Goal: Task Accomplishment & Management: Manage account settings

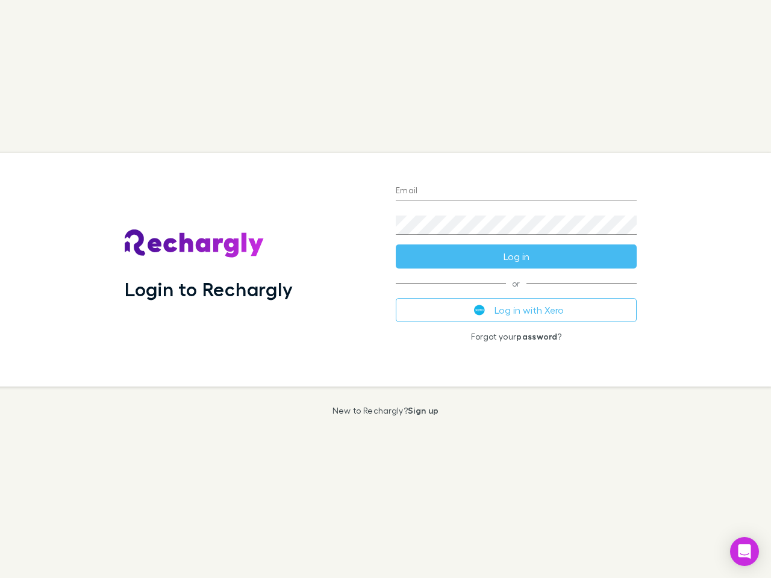
click at [385, 289] on div "Login to Rechargly" at bounding box center [250, 270] width 271 height 234
click at [516, 191] on input "Email" at bounding box center [516, 191] width 241 height 19
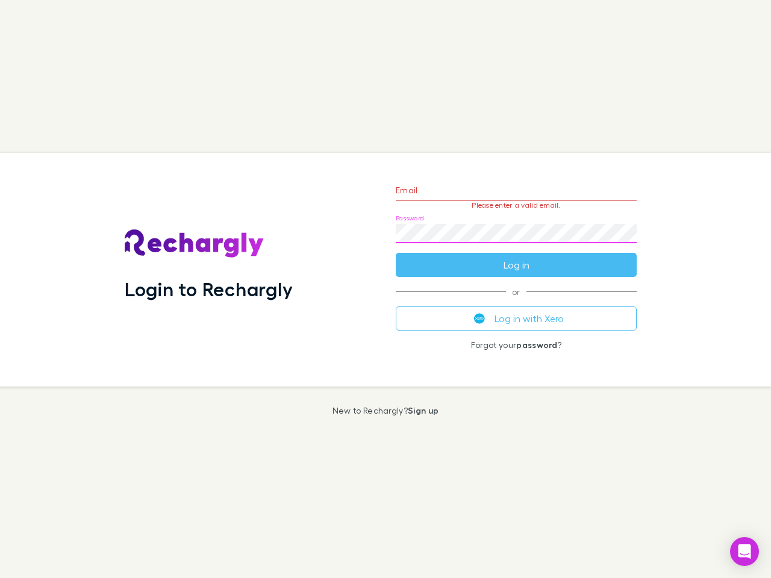
click at [516, 256] on form "Email Please enter a valid email. Password Log in" at bounding box center [516, 224] width 241 height 105
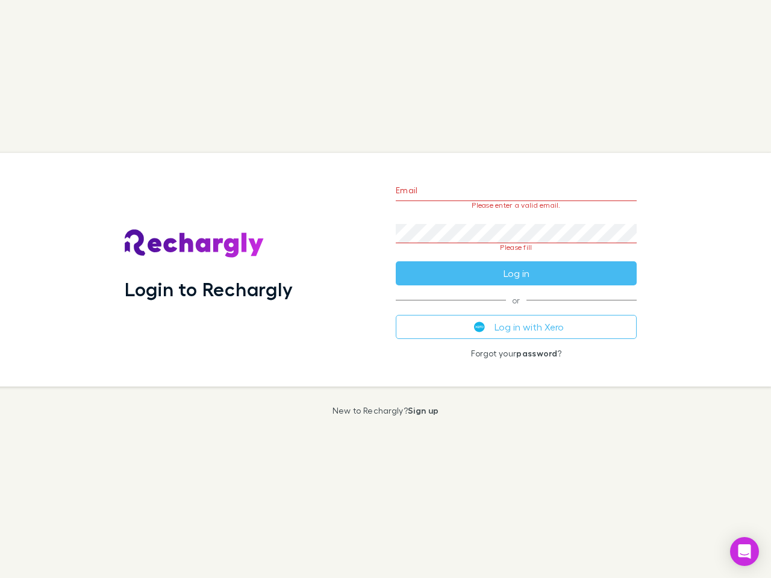
click at [516, 310] on div "Email Please enter a valid email. Password Please fill Log in or Log in with Xe…" at bounding box center [516, 270] width 260 height 234
click at [744, 551] on icon "Open Intercom Messenger" at bounding box center [744, 551] width 13 height 14
